Goal: Task Accomplishment & Management: Use online tool/utility

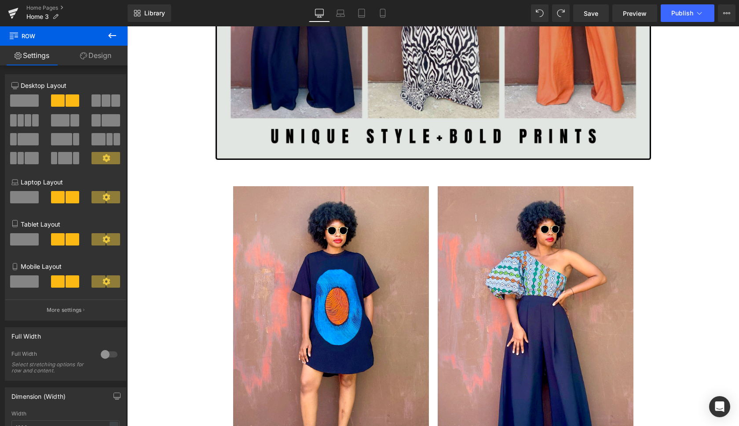
scroll to position [1954, 0]
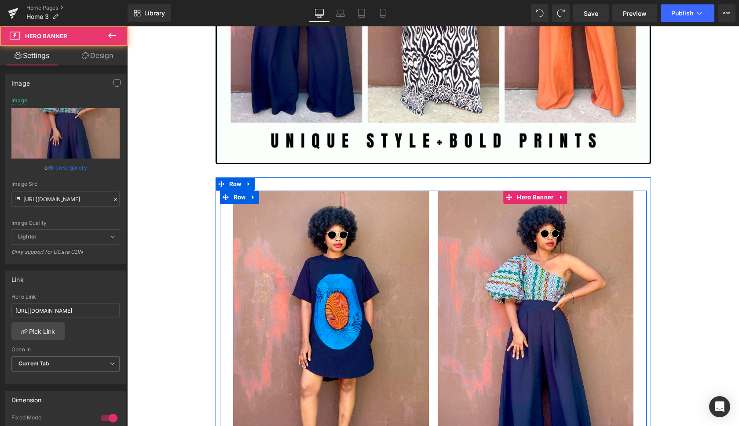
click at [467, 324] on div at bounding box center [535, 337] width 196 height 293
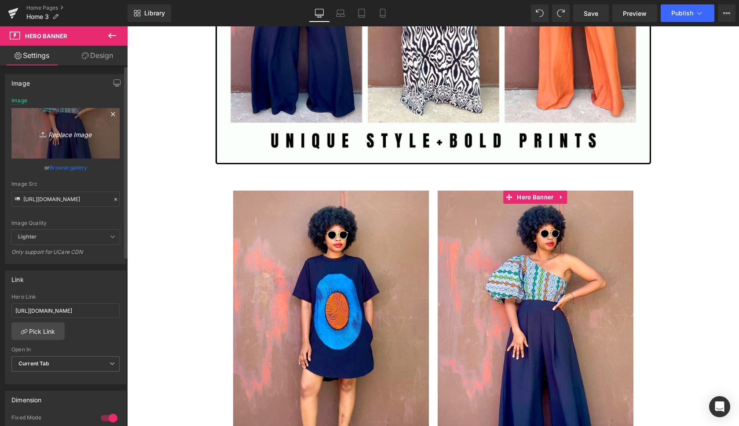
click at [62, 135] on icon "Replace Image" at bounding box center [65, 133] width 70 height 11
type input "C:\fakepath\luen3.gif"
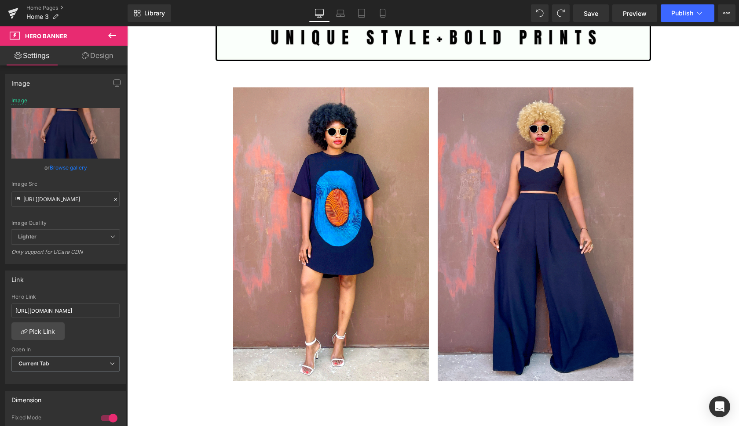
scroll to position [2007, 0]
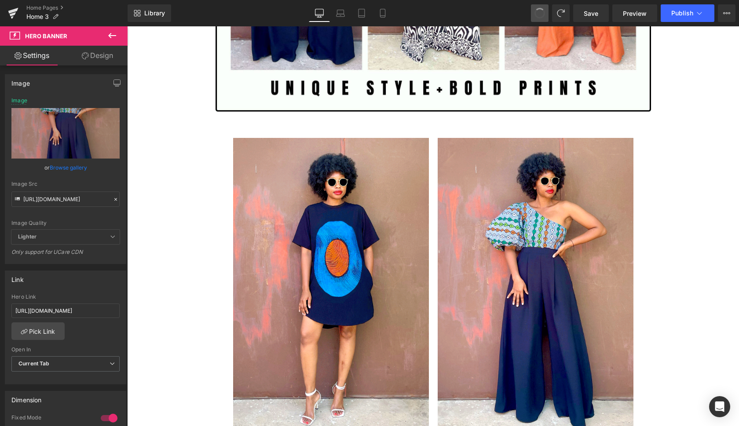
type input "[URL][DOMAIN_NAME]"
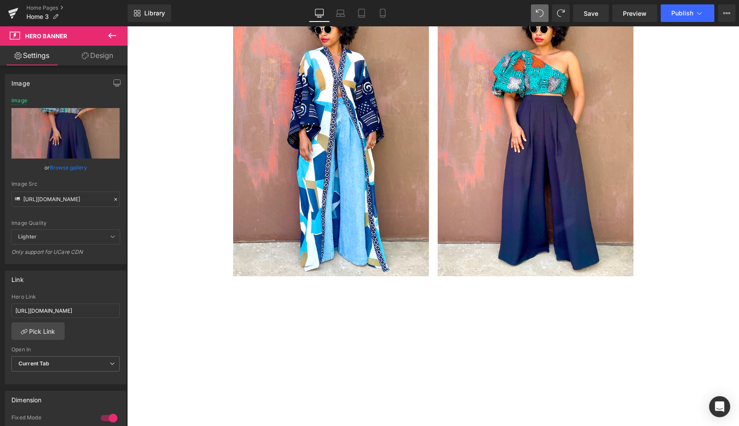
scroll to position [501, 0]
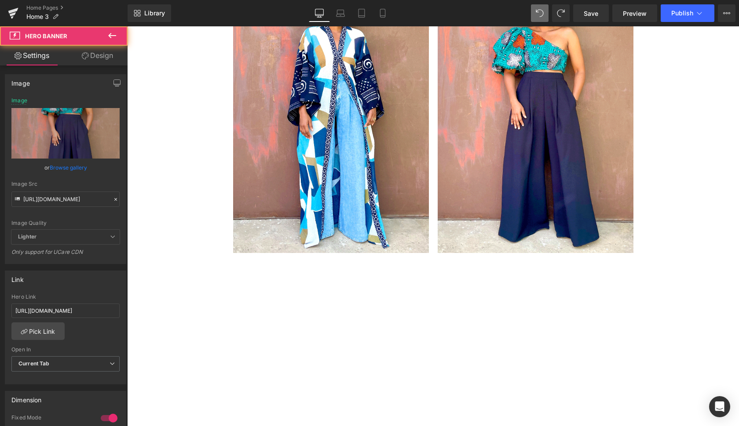
click at [596, 228] on div at bounding box center [535, 106] width 196 height 293
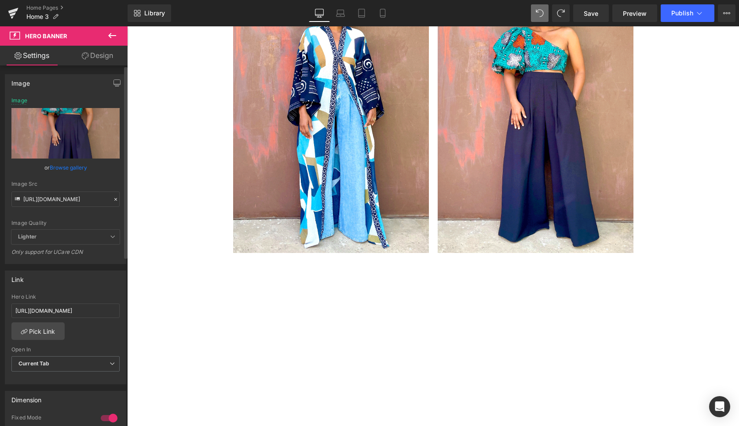
click at [62, 164] on link "Browse gallery" at bounding box center [68, 167] width 37 height 15
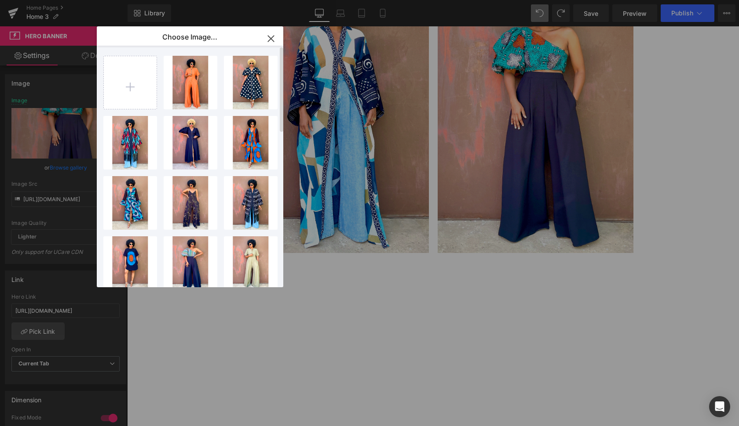
scroll to position [0, 0]
click at [71, 0] on div "You are previewing how the will restyle your page. You can not edit Elements in…" at bounding box center [369, 0] width 739 height 0
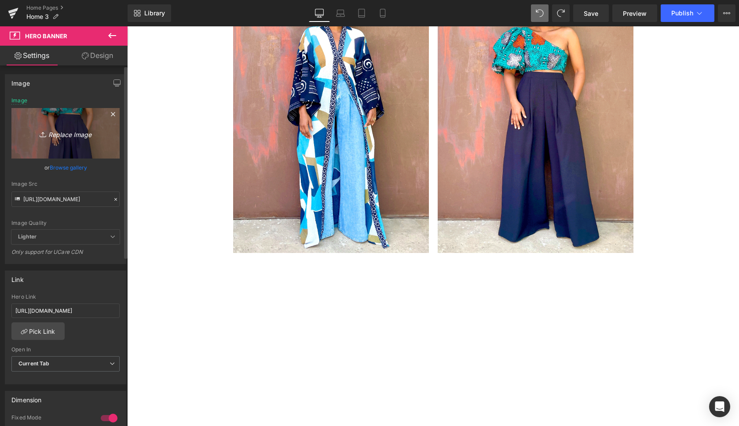
click at [72, 132] on icon "Replace Image" at bounding box center [65, 133] width 70 height 11
type input "C:\fakepath\luen3.gif"
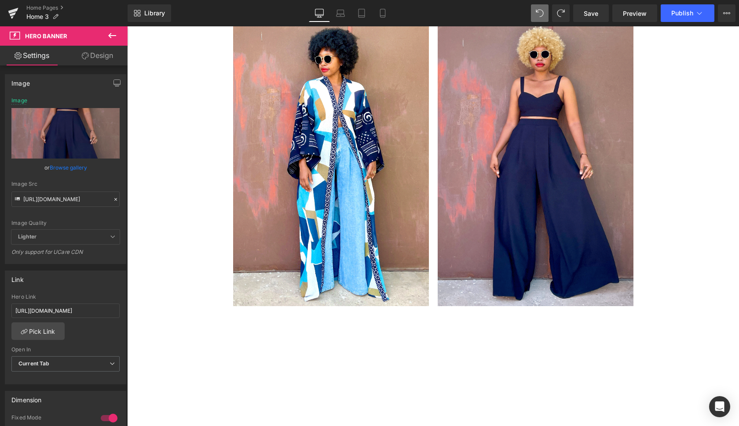
scroll to position [440, 0]
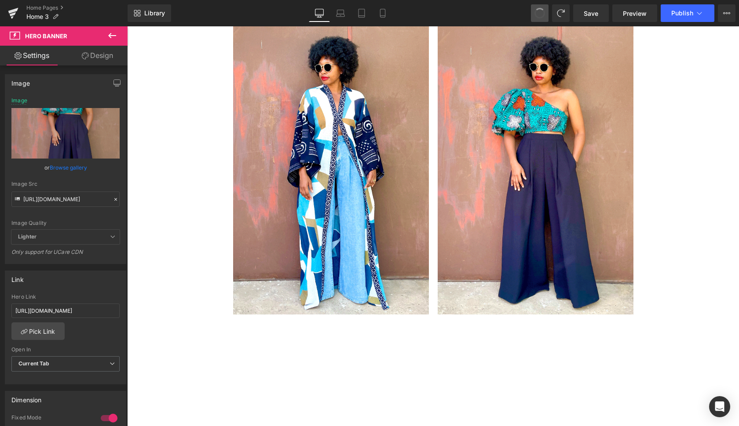
type input "[URL][DOMAIN_NAME]"
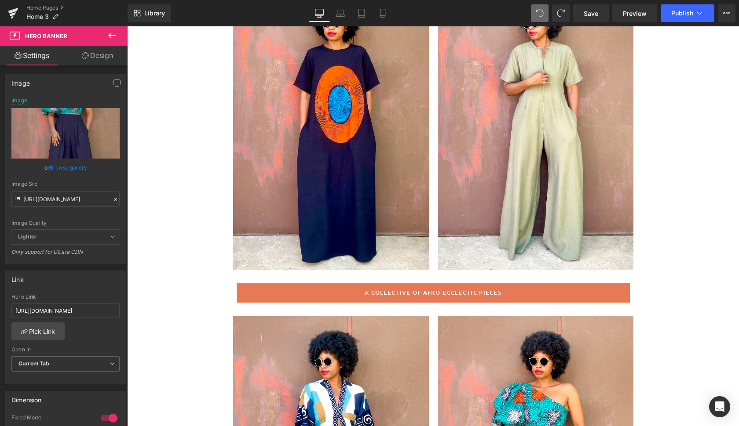
scroll to position [136, 0]
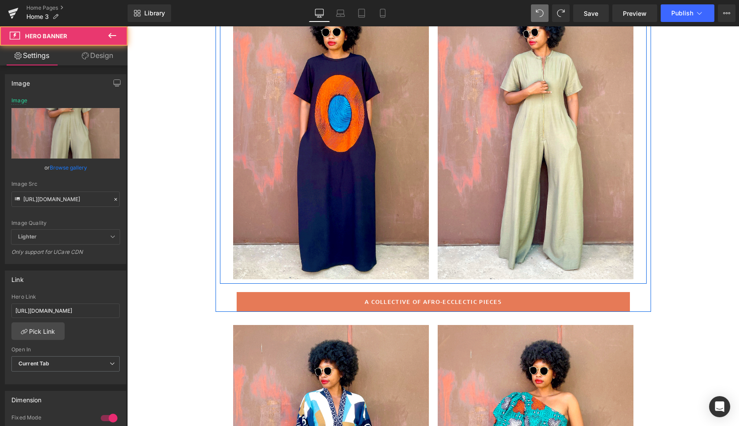
click at [591, 208] on div at bounding box center [535, 132] width 196 height 293
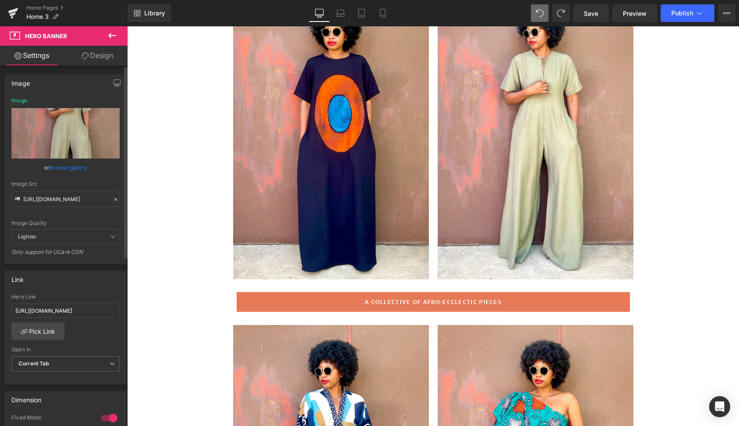
click at [67, 167] on link "Browse gallery" at bounding box center [68, 167] width 37 height 15
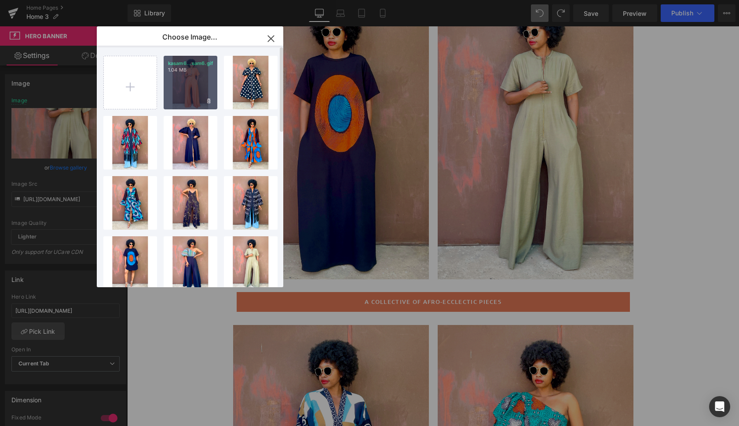
click at [200, 78] on div "kasam6...sam6.gif 1.04 MB" at bounding box center [191, 83] width 54 height 54
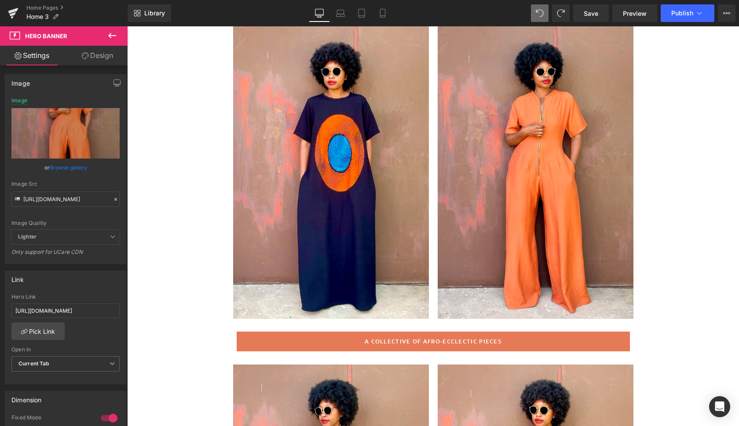
scroll to position [97, 0]
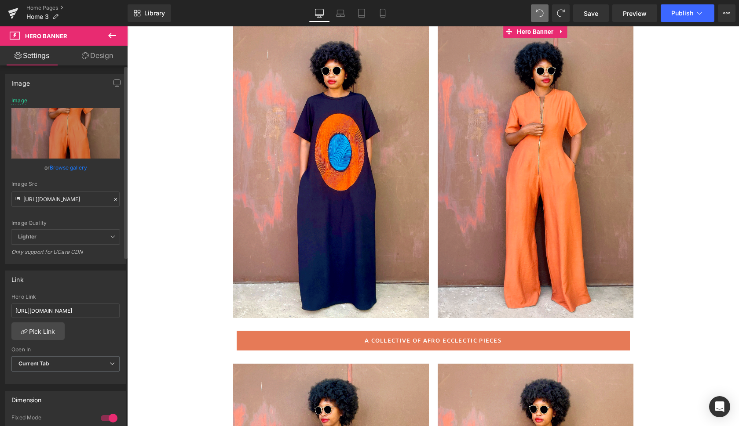
click at [64, 170] on link "Browse gallery" at bounding box center [68, 167] width 37 height 15
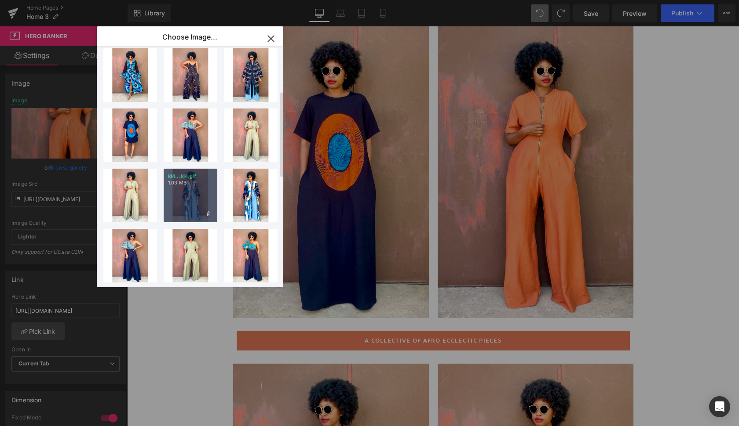
scroll to position [128, 0]
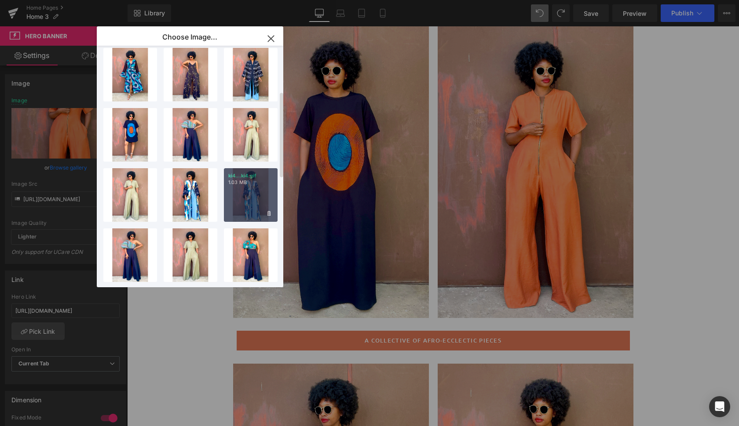
click at [244, 199] on div "ki4...ki4.gif 1.03 MB" at bounding box center [251, 195] width 54 height 54
type input "[URL][DOMAIN_NAME]"
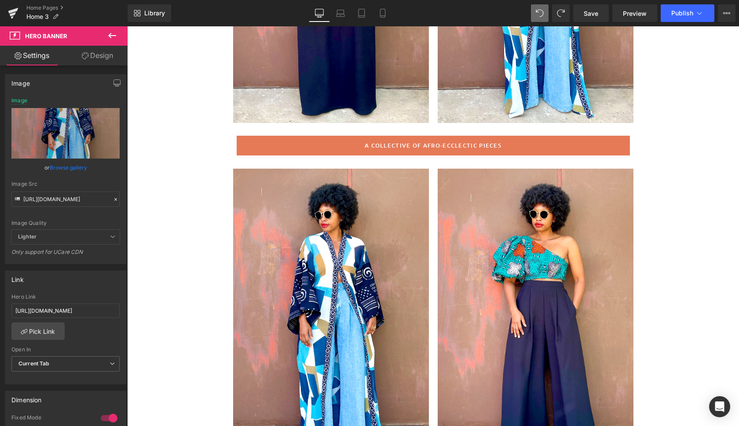
scroll to position [326, 0]
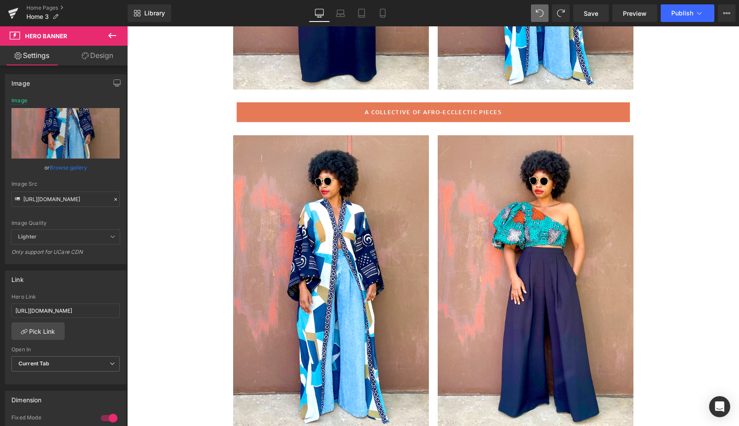
click at [395, 340] on div at bounding box center [331, 281] width 196 height 293
click at [72, 165] on link "Browse gallery" at bounding box center [68, 167] width 37 height 15
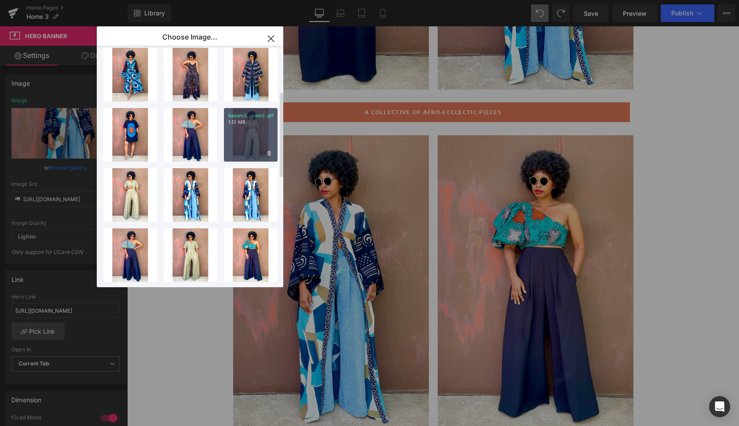
click at [258, 138] on div "kasam2...sam2.gif 1.13 MB" at bounding box center [251, 135] width 54 height 54
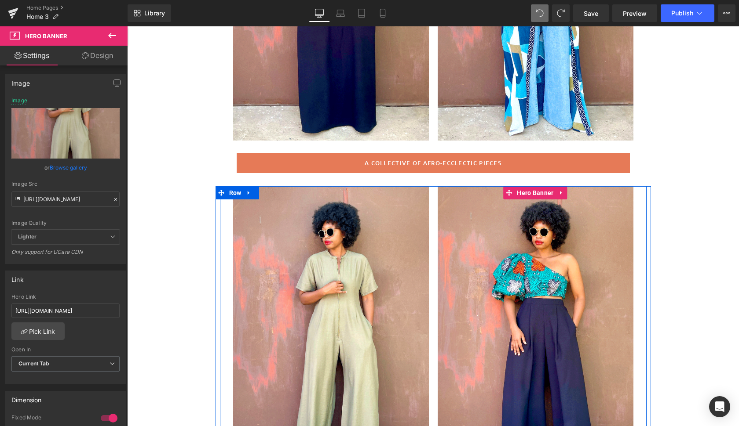
scroll to position [273, 0]
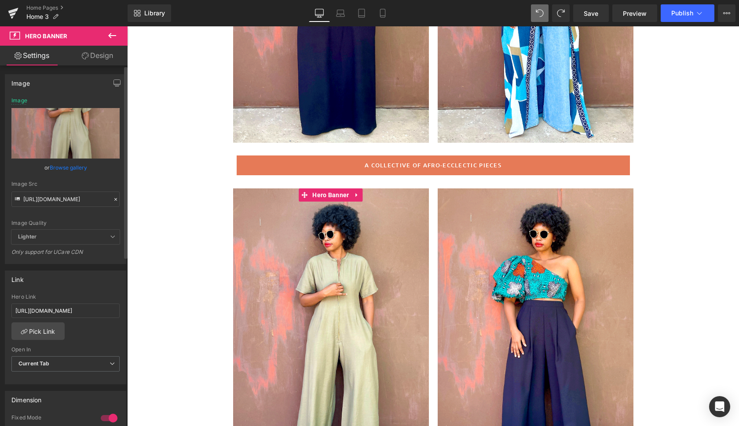
click at [69, 169] on link "Browse gallery" at bounding box center [68, 167] width 37 height 15
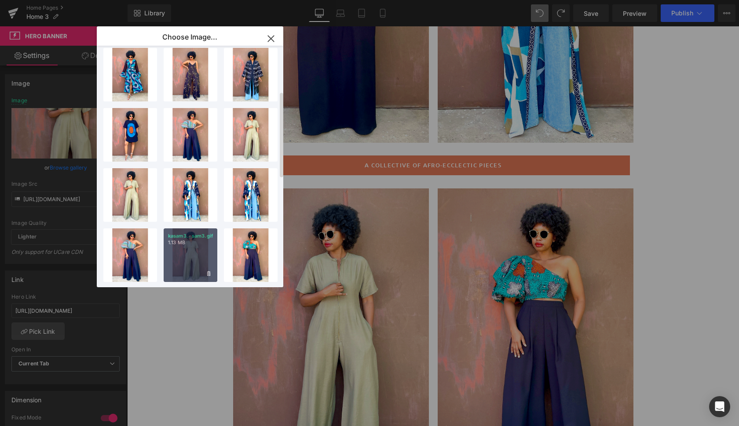
click at [190, 254] on div "kasam3...sam3.gif 1.13 MB" at bounding box center [191, 256] width 54 height 54
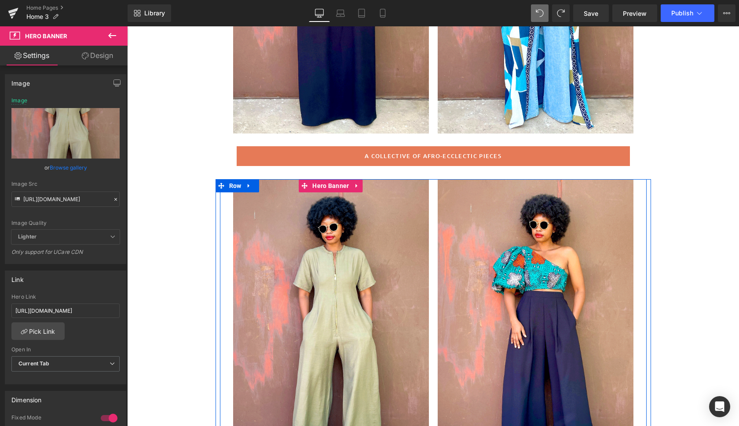
scroll to position [240, 0]
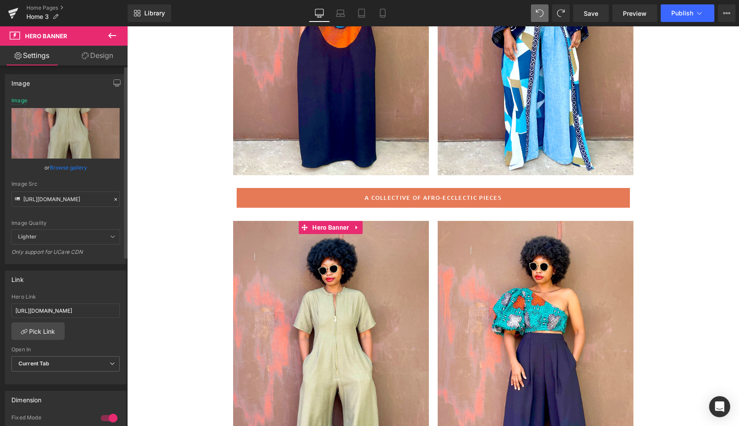
click at [72, 169] on link "Browse gallery" at bounding box center [68, 167] width 37 height 15
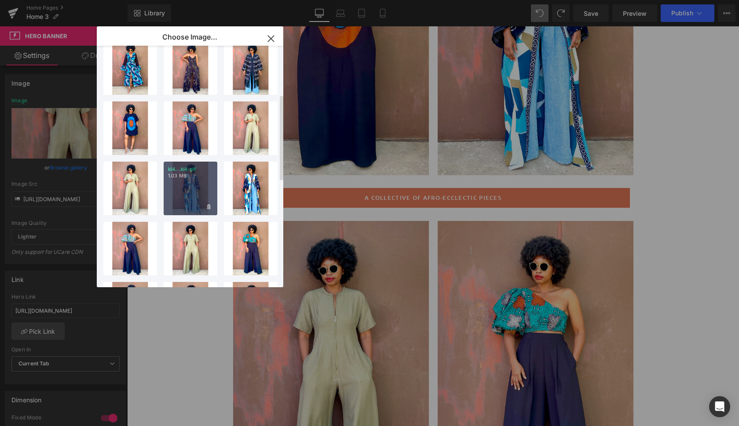
scroll to position [138, 0]
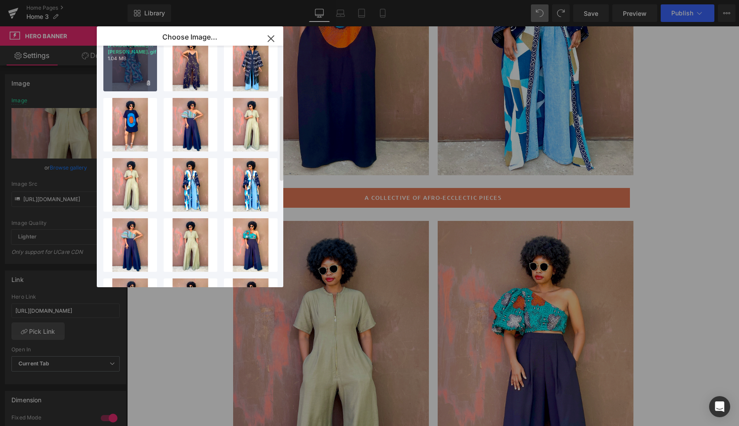
click at [129, 58] on div "[PERSON_NAME]...[PERSON_NAME].gif 1.04 MB" at bounding box center [130, 65] width 54 height 54
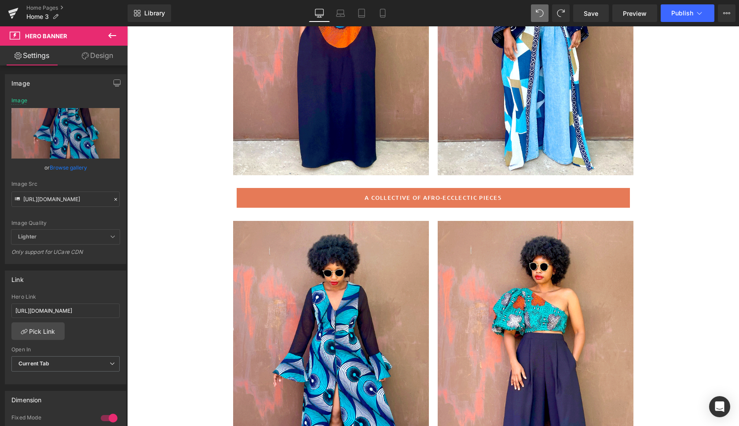
type input "[URL][DOMAIN_NAME][PERSON_NAME]"
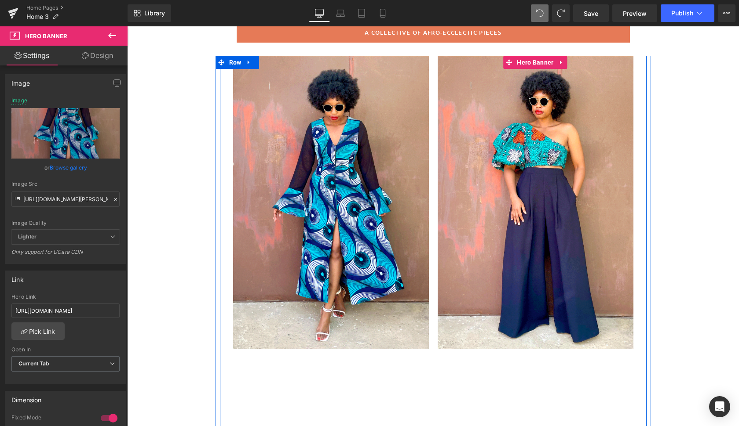
scroll to position [406, 0]
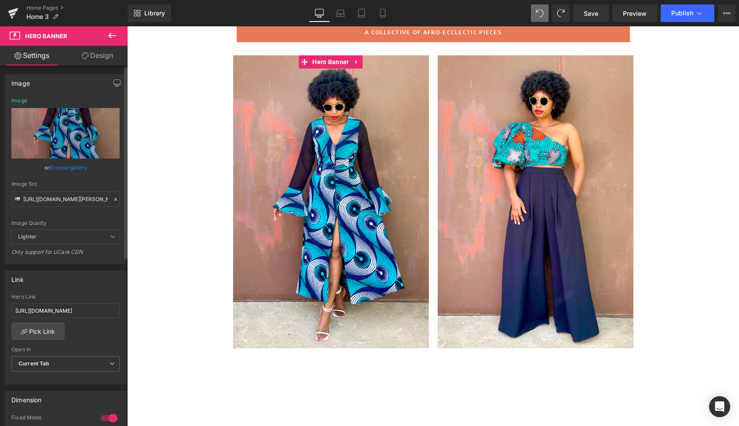
click at [67, 165] on link "Browse gallery" at bounding box center [68, 167] width 37 height 15
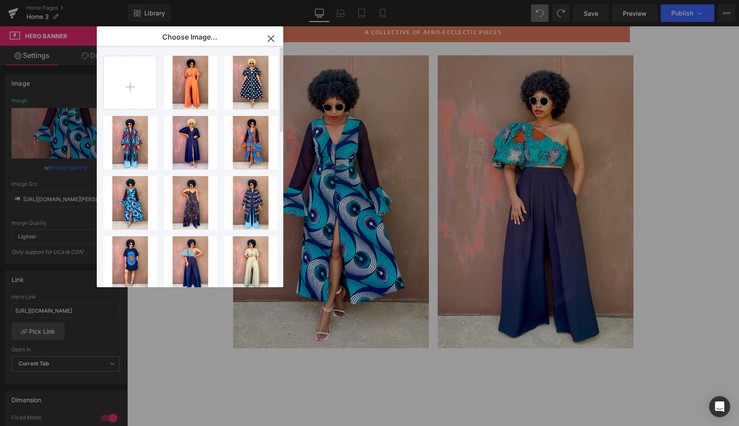
scroll to position [0, 0]
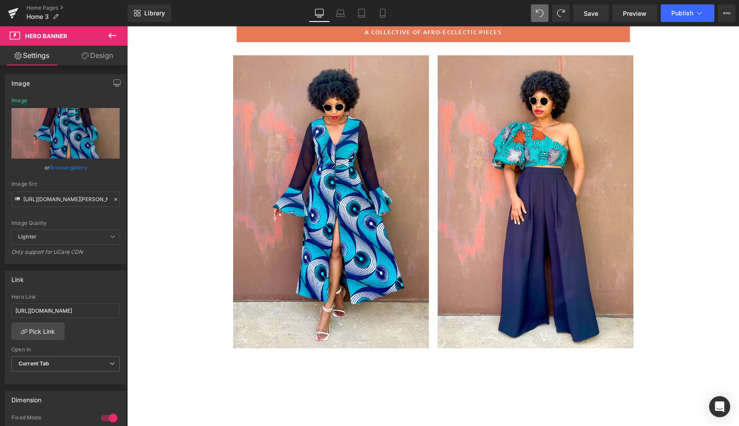
click at [63, 0] on div "You are previewing how the will restyle your page. You can not edit Elements in…" at bounding box center [369, 0] width 739 height 0
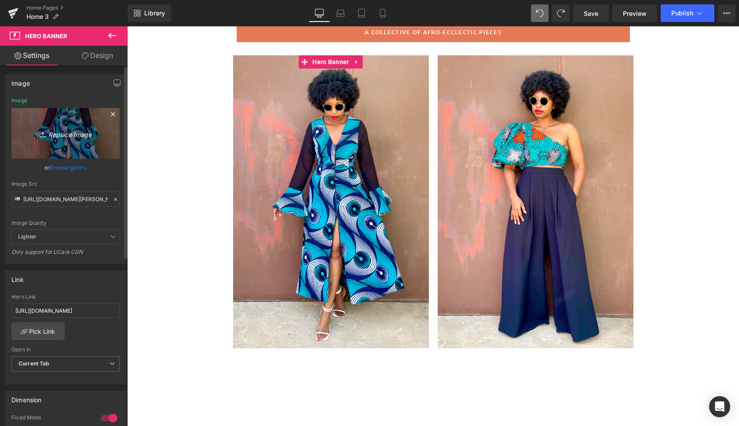
click at [67, 135] on icon "Replace Image" at bounding box center [65, 133] width 70 height 11
type input "C:\fakepath\kasam5.gif"
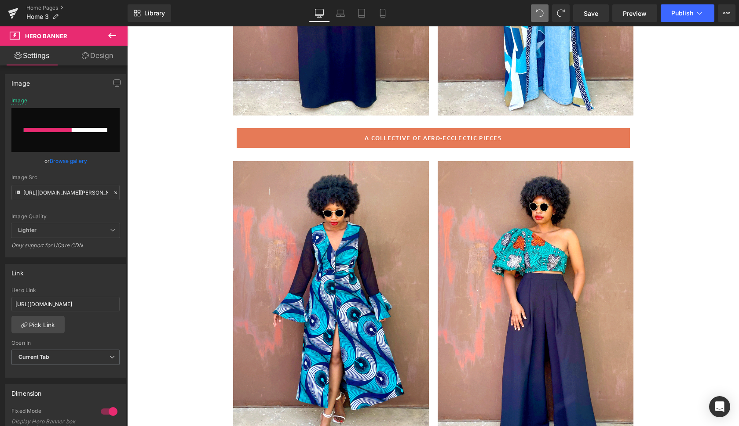
scroll to position [301, 0]
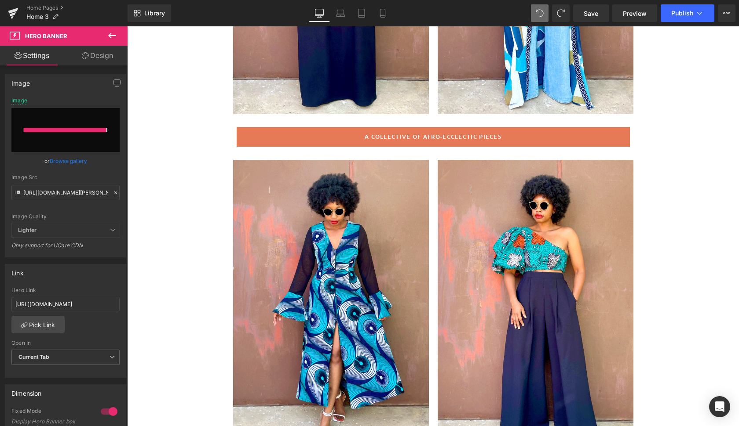
type input "[URL][DOMAIN_NAME]"
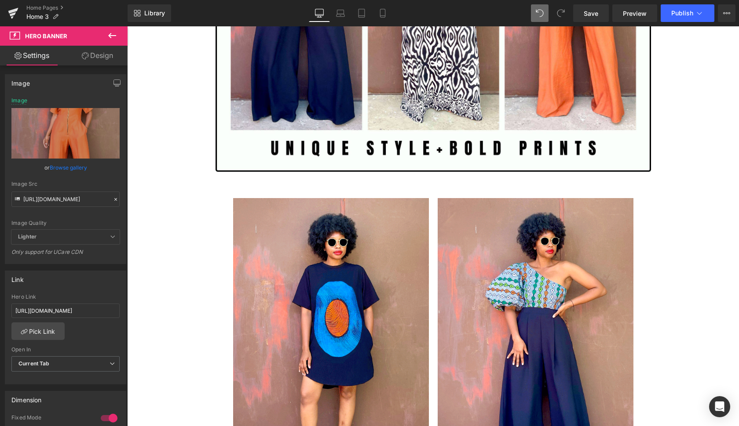
scroll to position [1911, 0]
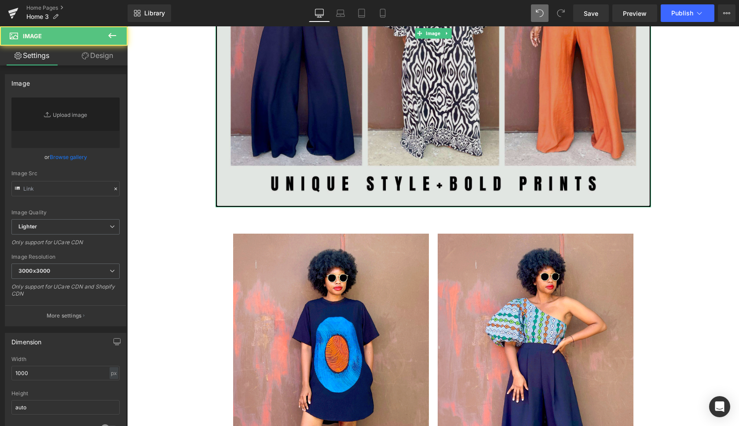
type input "[URL][DOMAIN_NAME]"
click at [630, 180] on img at bounding box center [432, 33] width 435 height 348
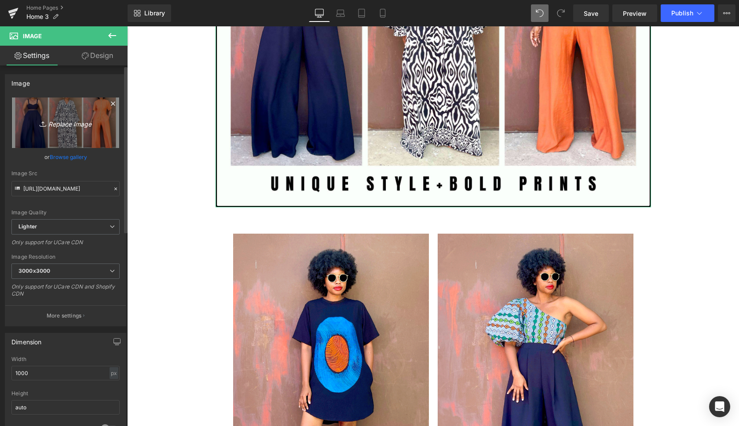
click at [78, 124] on icon "Replace Image" at bounding box center [65, 122] width 70 height 11
type input "C:\fakepath\Copy of Copy of artist [PERSON_NAME]-27.jpg"
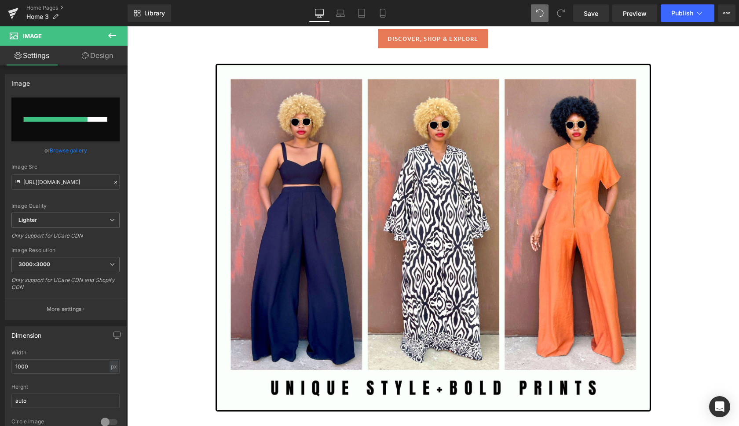
scroll to position [1706, 0]
type input "[URL][DOMAIN_NAME]"
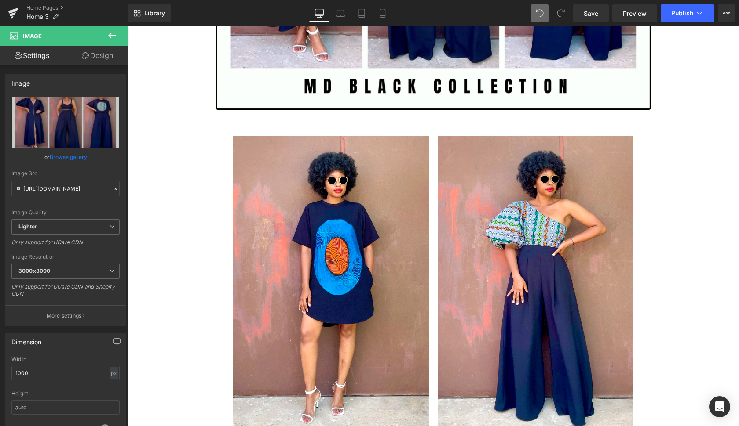
scroll to position [2011, 0]
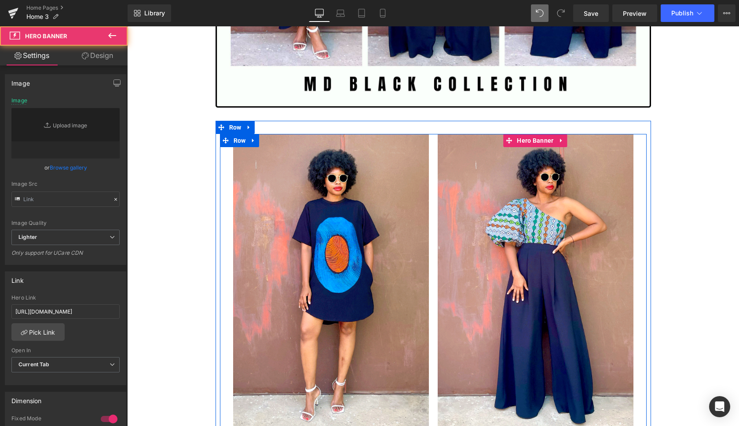
type input "[URL][DOMAIN_NAME]"
click at [488, 353] on div at bounding box center [535, 280] width 196 height 293
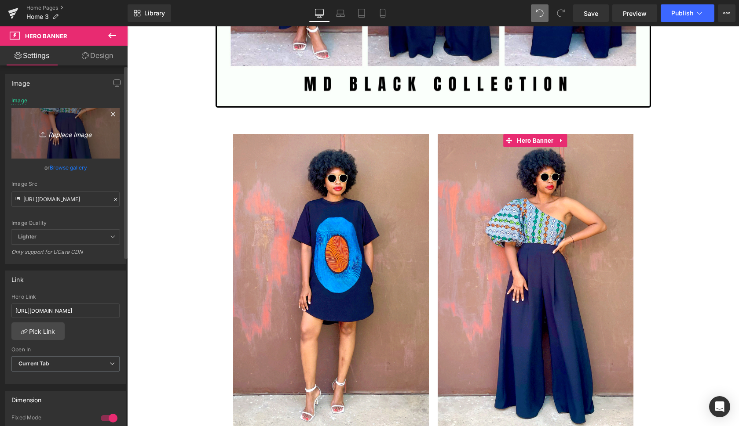
click at [67, 134] on icon "Replace Image" at bounding box center [65, 133] width 70 height 11
type input "C:\fakepath\kasam5.gif"
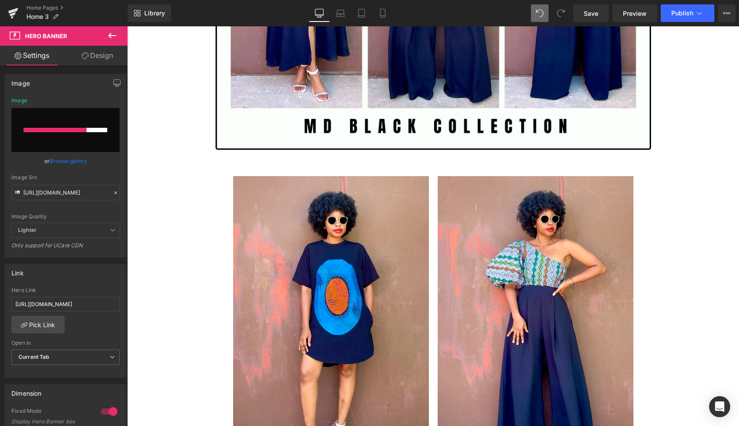
scroll to position [1967, 0]
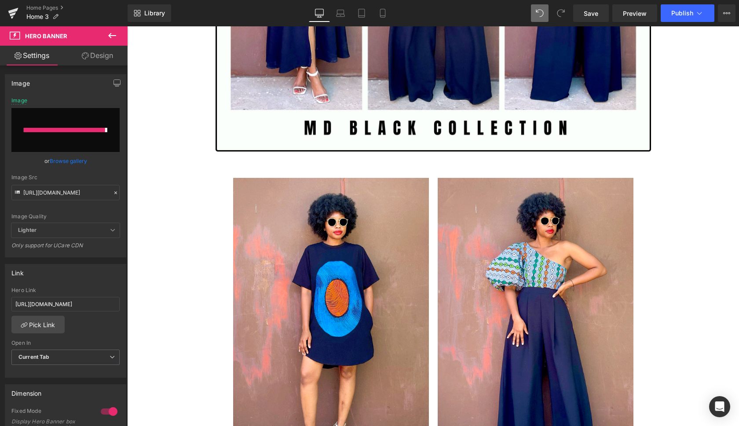
type input "[URL][DOMAIN_NAME]"
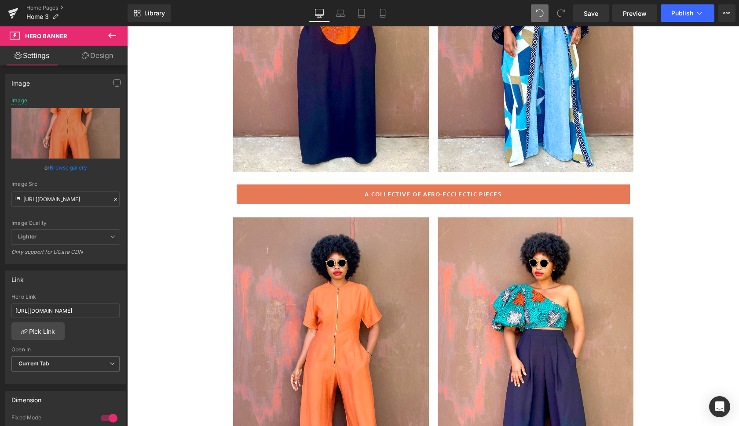
scroll to position [263, 0]
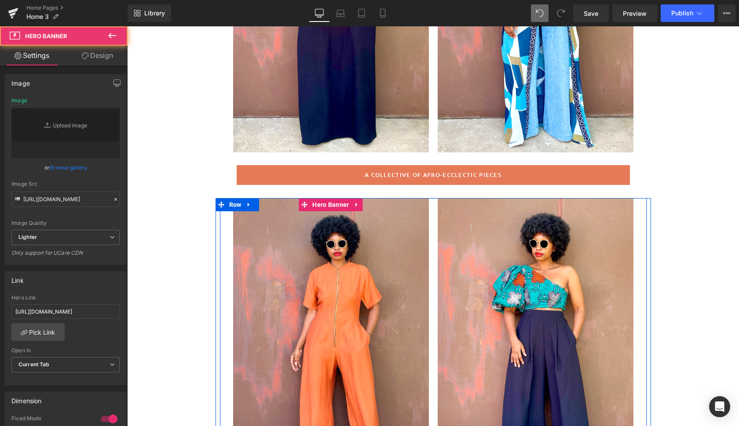
drag, startPoint x: 397, startPoint y: 391, endPoint x: 524, endPoint y: 421, distance: 129.6
click at [397, 391] on div at bounding box center [331, 344] width 196 height 293
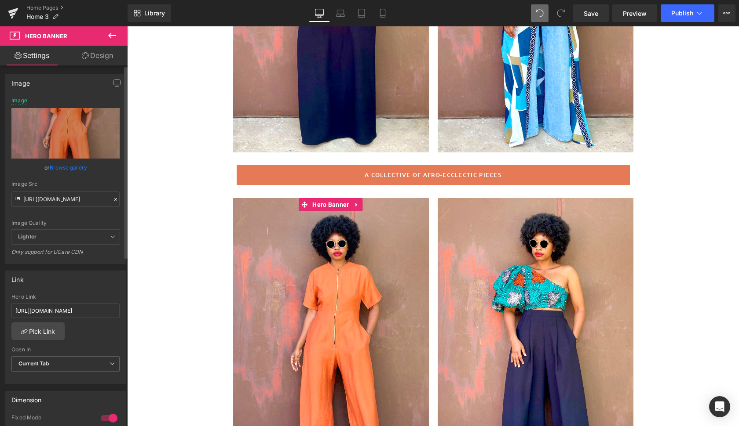
click at [69, 166] on link "Browse gallery" at bounding box center [68, 167] width 37 height 15
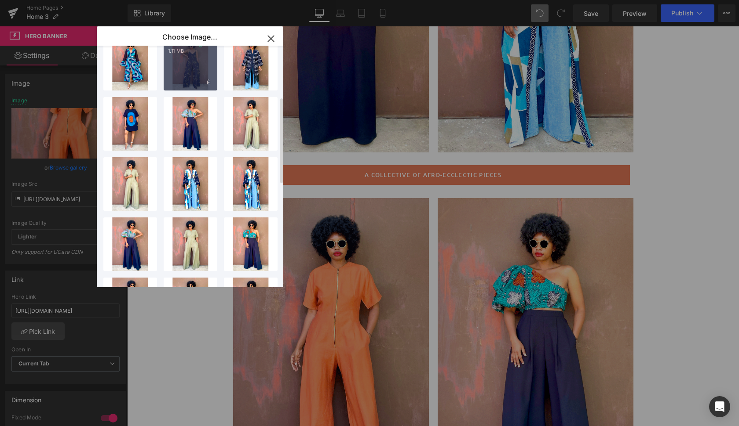
scroll to position [147, 0]
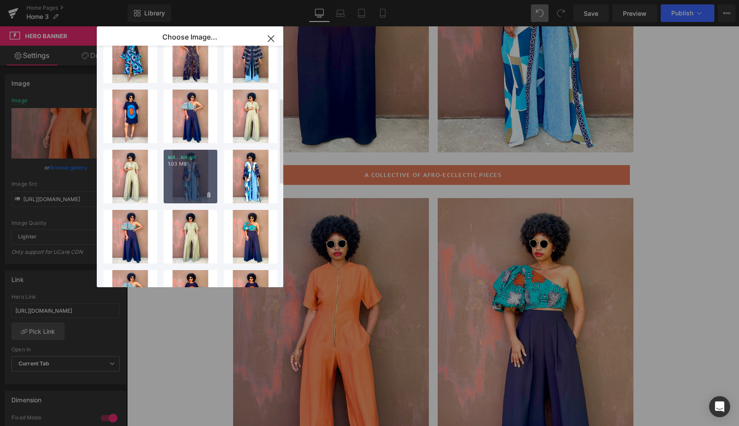
click at [188, 173] on div "ki4...ki4.gif 1.03 MB" at bounding box center [191, 177] width 54 height 54
type input "[URL][DOMAIN_NAME]"
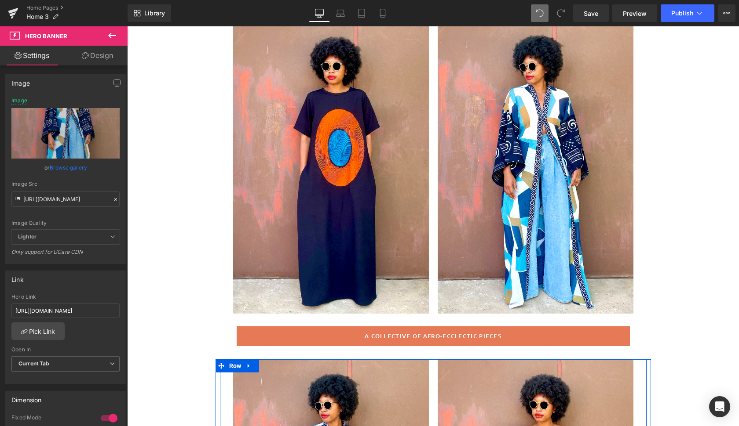
scroll to position [51, 0]
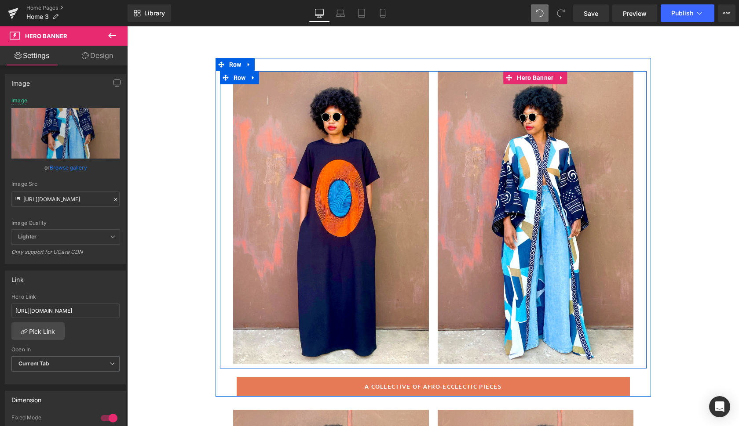
click at [599, 222] on span "Text Block" at bounding box center [535, 218] width 196 height 22
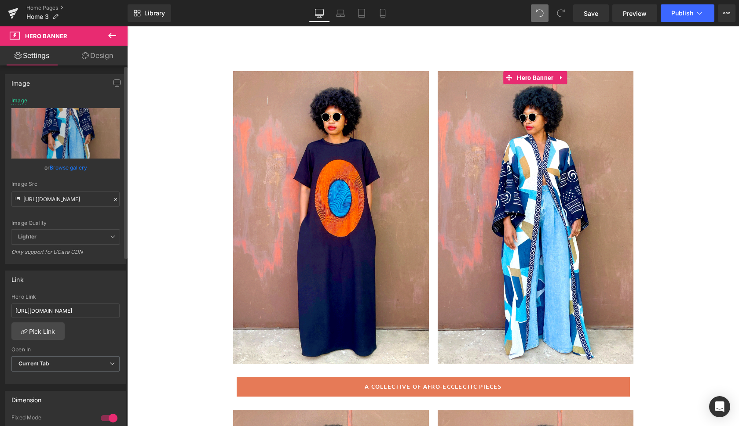
click at [65, 167] on link "Browse gallery" at bounding box center [68, 167] width 37 height 15
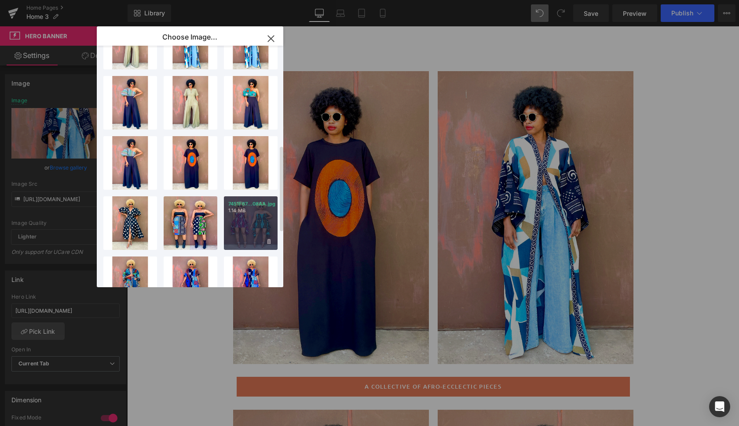
scroll to position [284, 0]
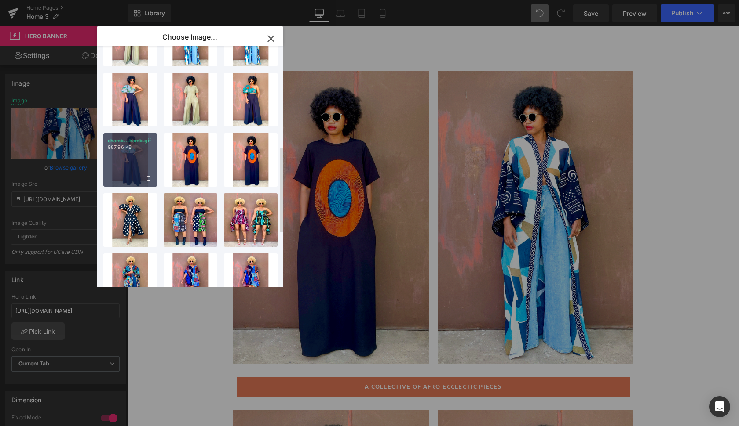
click at [133, 156] on div "chamb...hamb.gif 987.96 KB" at bounding box center [130, 160] width 54 height 54
type input "[URL][DOMAIN_NAME]"
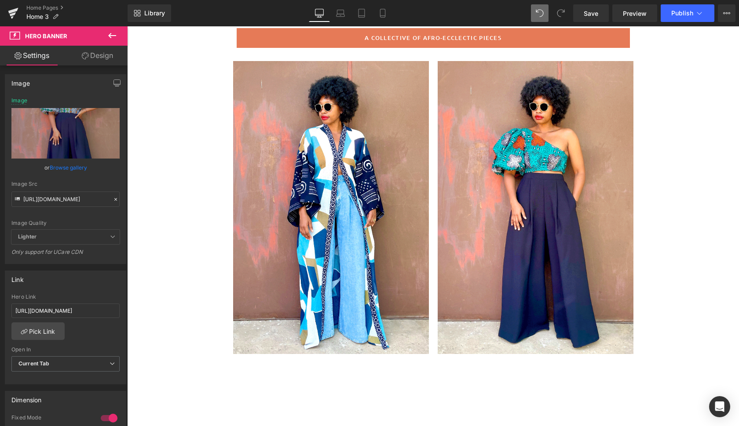
scroll to position [379, 0]
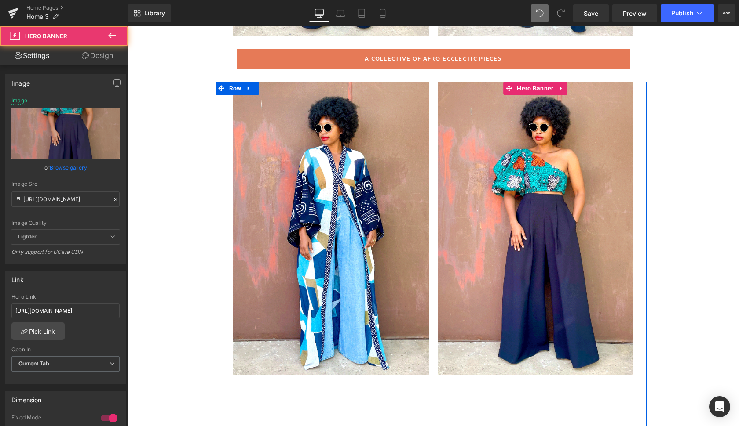
click at [462, 331] on div at bounding box center [535, 228] width 196 height 293
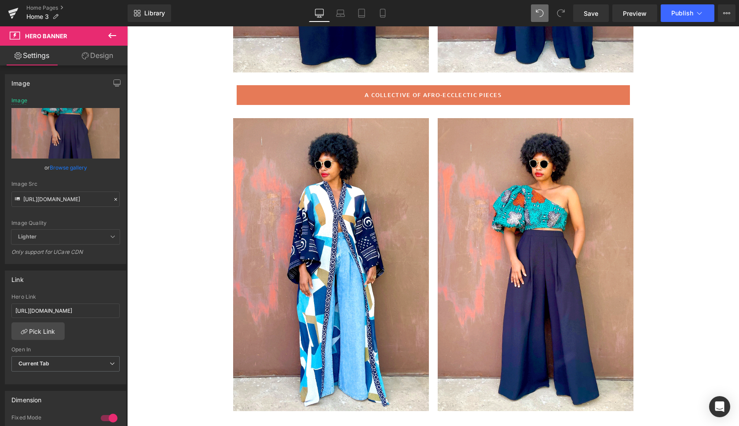
scroll to position [345, 0]
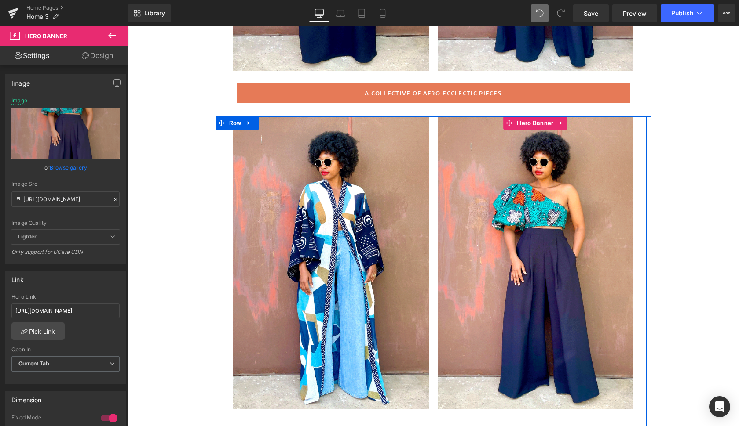
click at [477, 357] on div at bounding box center [535, 262] width 196 height 293
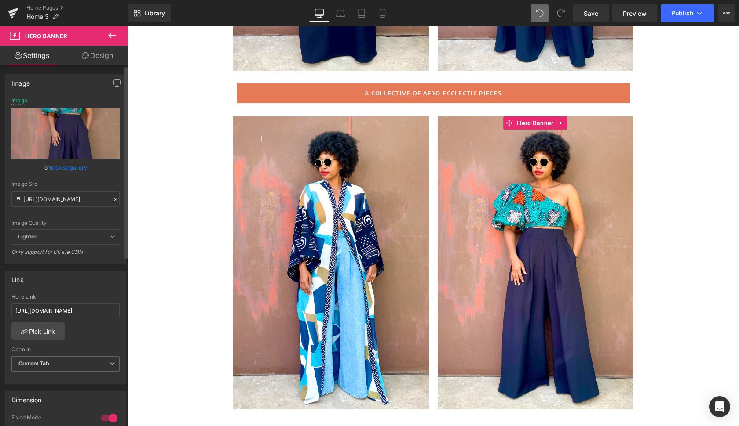
click at [65, 166] on link "Browse gallery" at bounding box center [68, 167] width 37 height 15
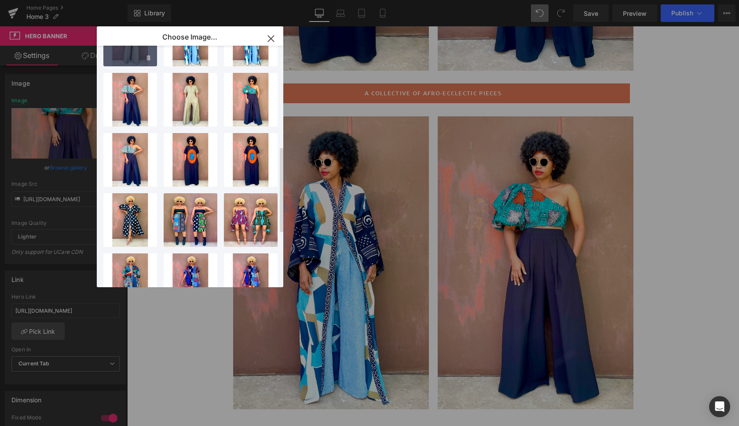
click at [135, 58] on div "kasam2...sam2.gif 1.13 MB" at bounding box center [130, 40] width 54 height 54
type input "[URL][DOMAIN_NAME]"
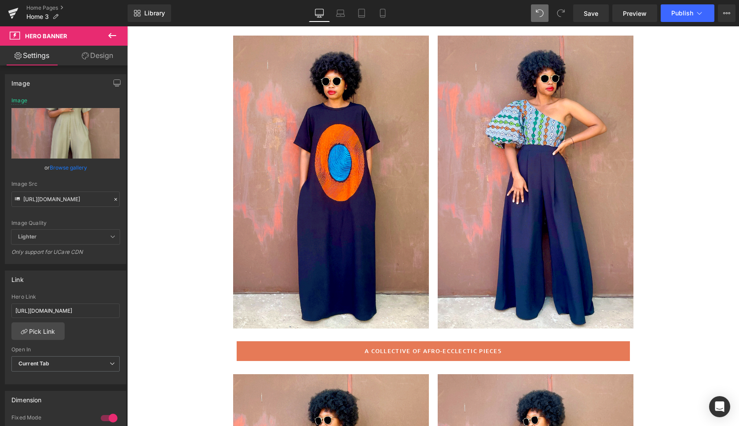
scroll to position [86, 0]
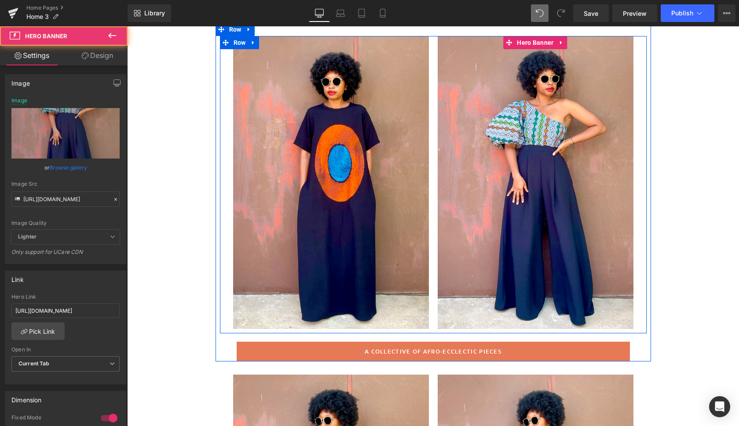
click at [471, 291] on div at bounding box center [535, 182] width 196 height 293
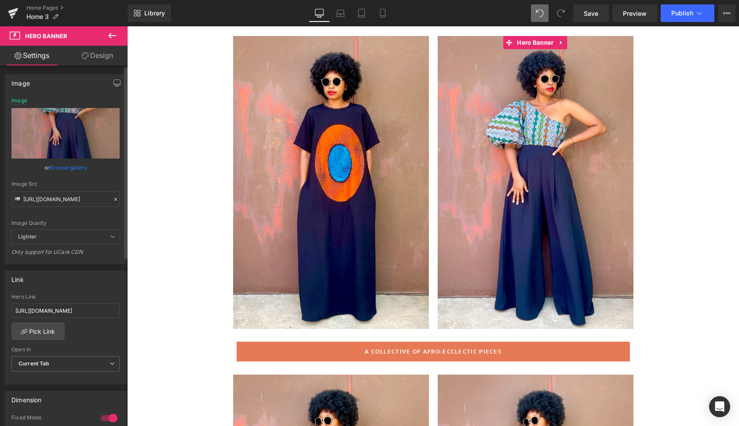
click at [66, 167] on link "Browse gallery" at bounding box center [68, 167] width 37 height 15
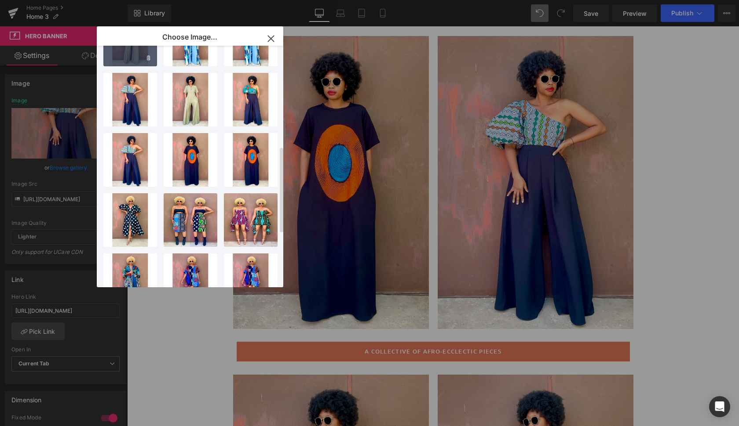
click at [133, 59] on div "kasam2...sam2.gif 1.13 MB" at bounding box center [130, 40] width 54 height 54
type input "[URL][DOMAIN_NAME]"
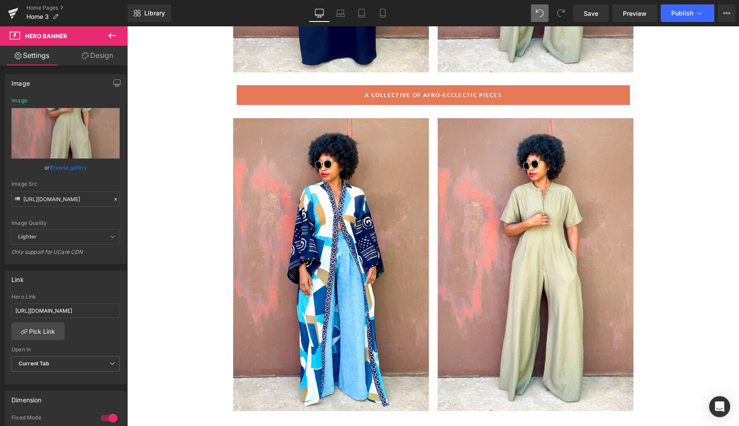
scroll to position [363, 0]
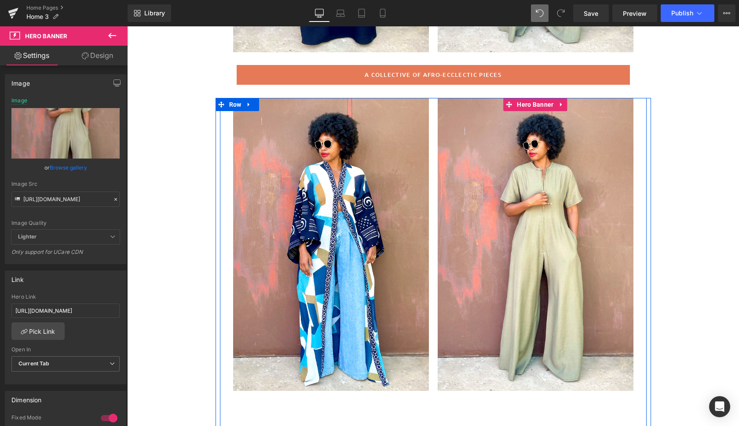
click at [455, 346] on div at bounding box center [535, 244] width 196 height 293
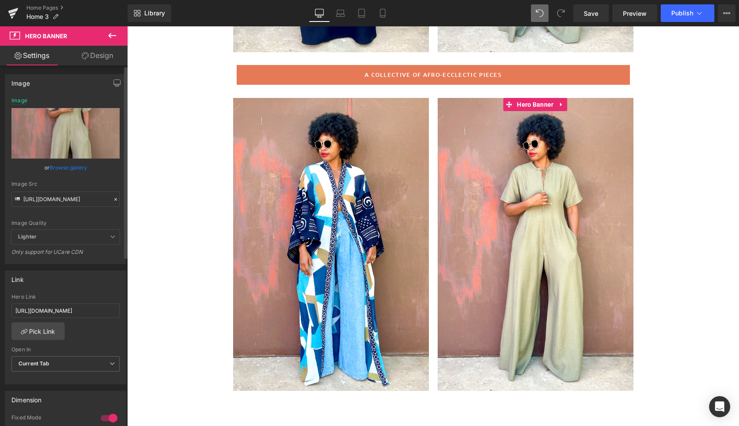
click at [67, 167] on link "Browse gallery" at bounding box center [68, 167] width 37 height 15
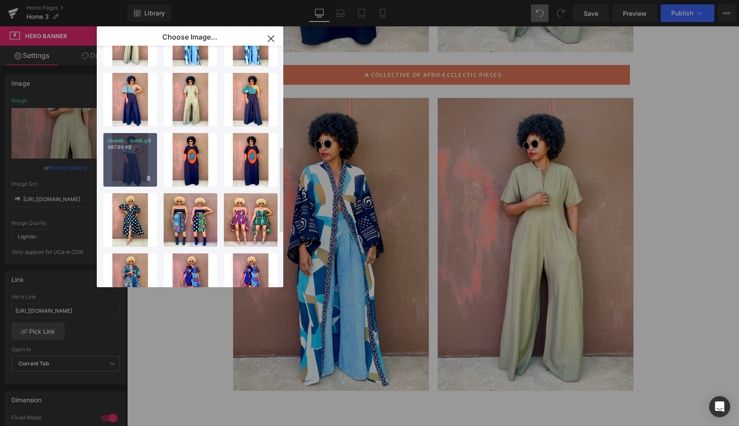
click at [127, 149] on p "987.96 KB" at bounding box center [130, 147] width 45 height 7
type input "[URL][DOMAIN_NAME]"
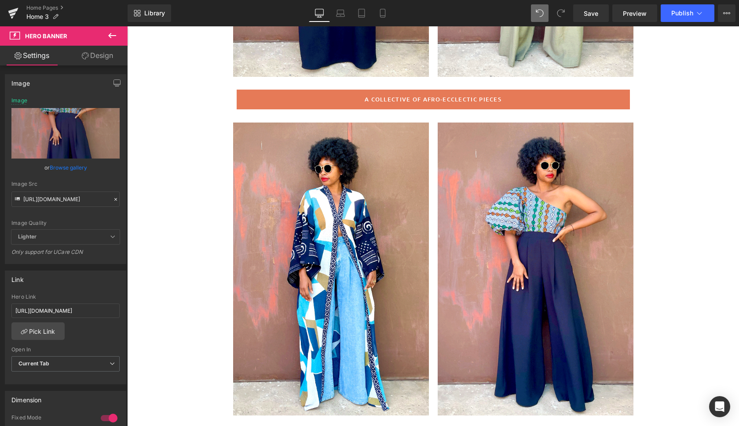
scroll to position [340, 0]
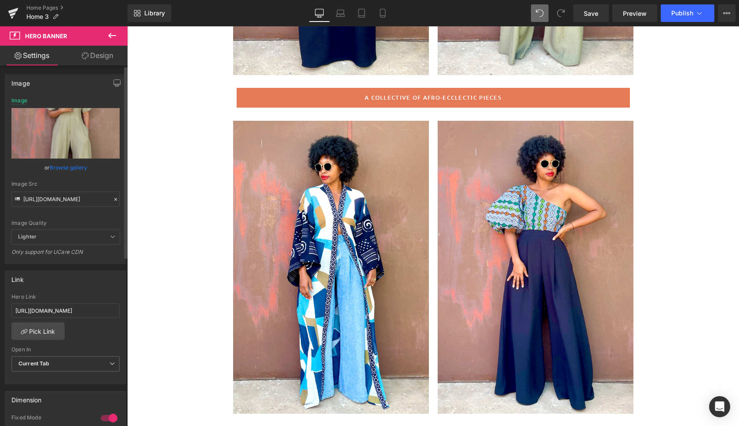
click at [62, 169] on link "Browse gallery" at bounding box center [68, 167] width 37 height 15
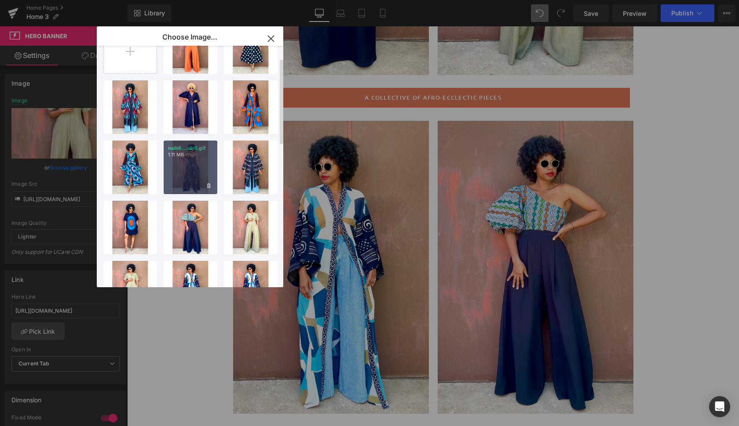
scroll to position [30, 0]
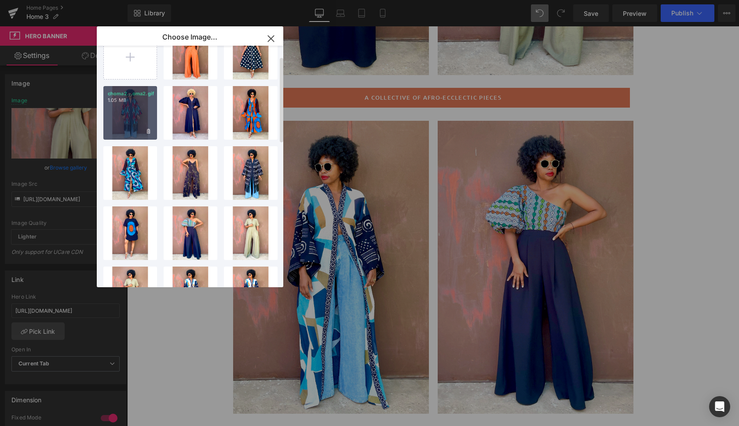
click at [128, 126] on div "choma2...oma2.gif 1.05 MB" at bounding box center [130, 113] width 54 height 54
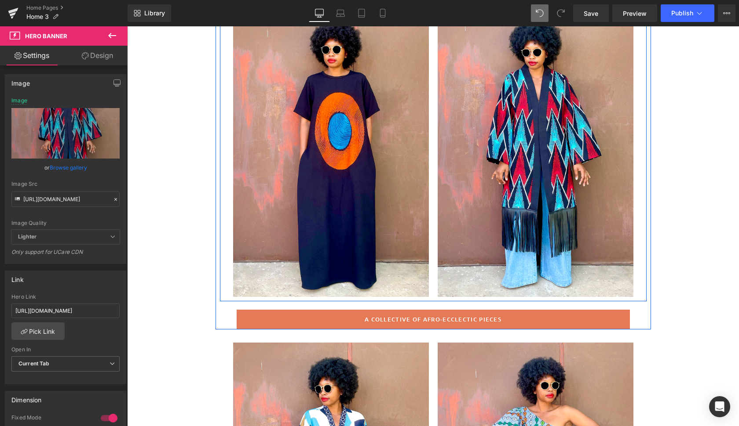
scroll to position [103, 0]
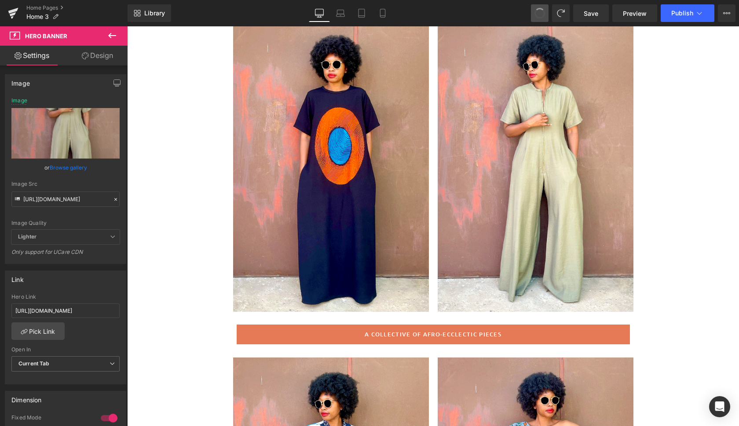
type input "[URL][DOMAIN_NAME]"
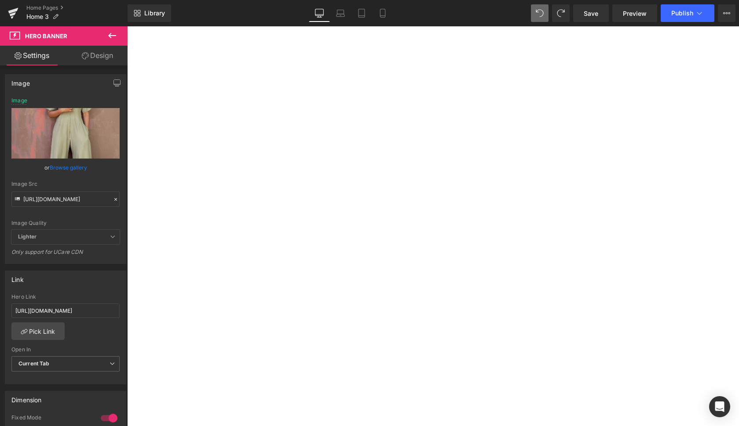
scroll to position [1201, 0]
click at [590, 15] on span "Save" at bounding box center [590, 13] width 15 height 9
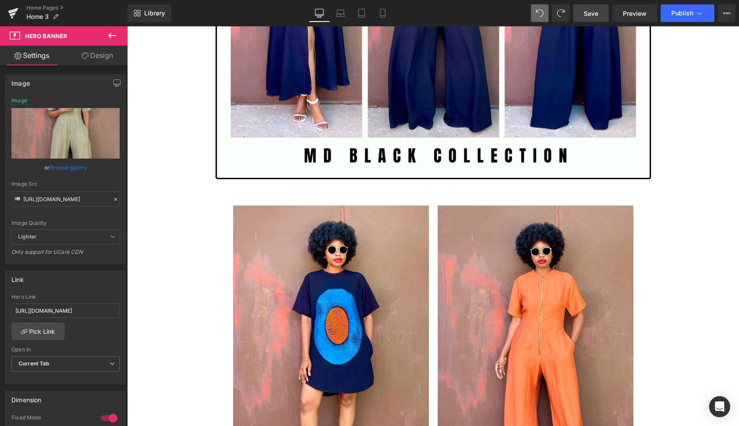
scroll to position [1939, 0]
